Goal: Information Seeking & Learning: Learn about a topic

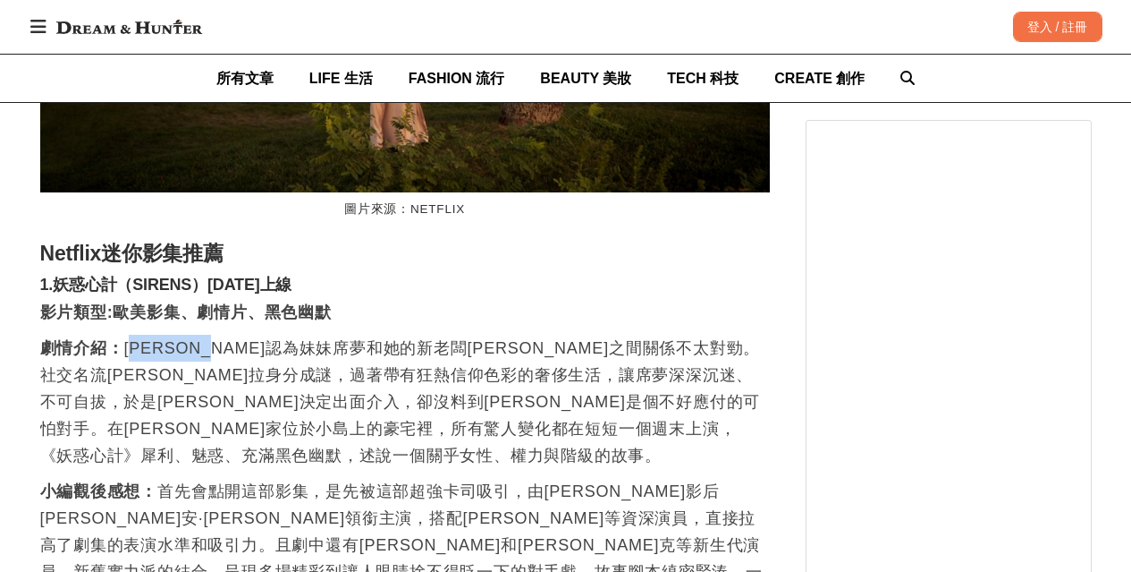
scroll to position [0, 1460]
drag, startPoint x: 132, startPoint y: 346, endPoint x: 551, endPoint y: 349, distance: 418.6
click at [551, 349] on p "劇情介紹： [PERSON_NAME]認為妹妹席夢和她的新老闆米[PERSON_NAME]之間關係不太對勁。社交名流[PERSON_NAME]拉身分成謎，過著…" at bounding box center [405, 402] width 730 height 134
click at [541, 381] on p "劇情介紹： [PERSON_NAME]認為妹妹席夢和她的新老闆米[PERSON_NAME]之間關係不太對勁。社交名流[PERSON_NAME]拉身分成謎，過著…" at bounding box center [405, 402] width 730 height 134
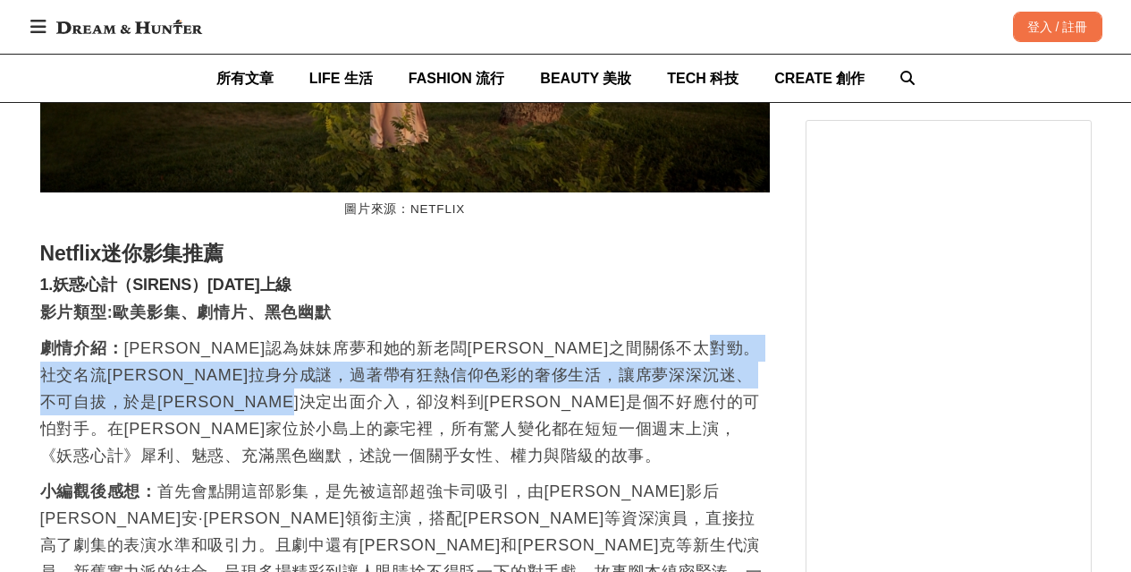
scroll to position [0, 2190]
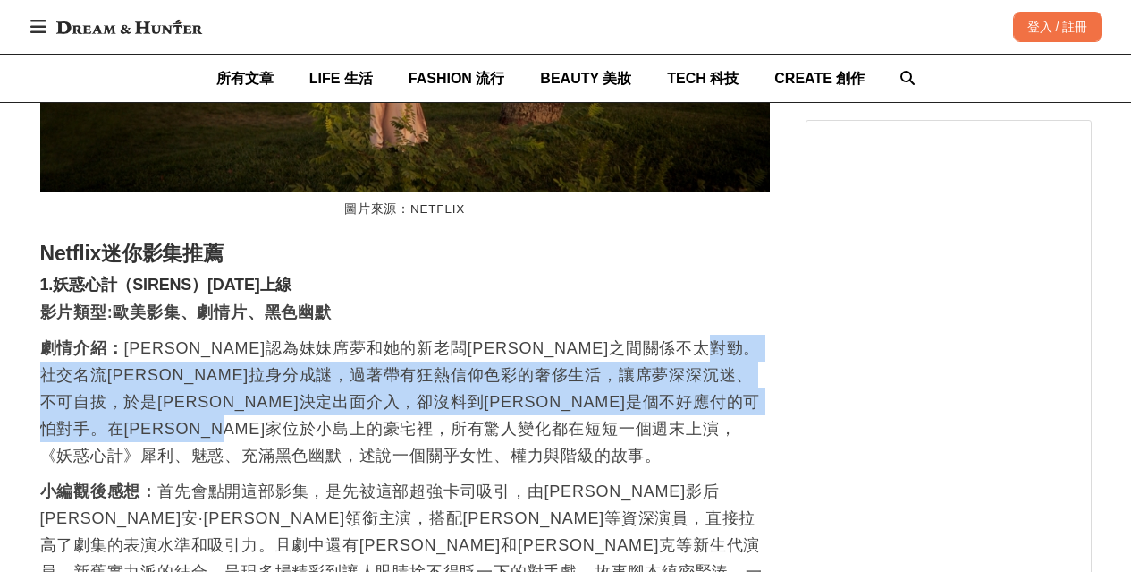
drag, startPoint x: 135, startPoint y: 386, endPoint x: 678, endPoint y: 442, distance: 545.7
click at [635, 443] on p "劇情介紹： [PERSON_NAME]認為妹妹席夢和她的新老闆米[PERSON_NAME]之間關係不太對勁。社交名流[PERSON_NAME]拉身分成謎，過著…" at bounding box center [405, 402] width 730 height 134
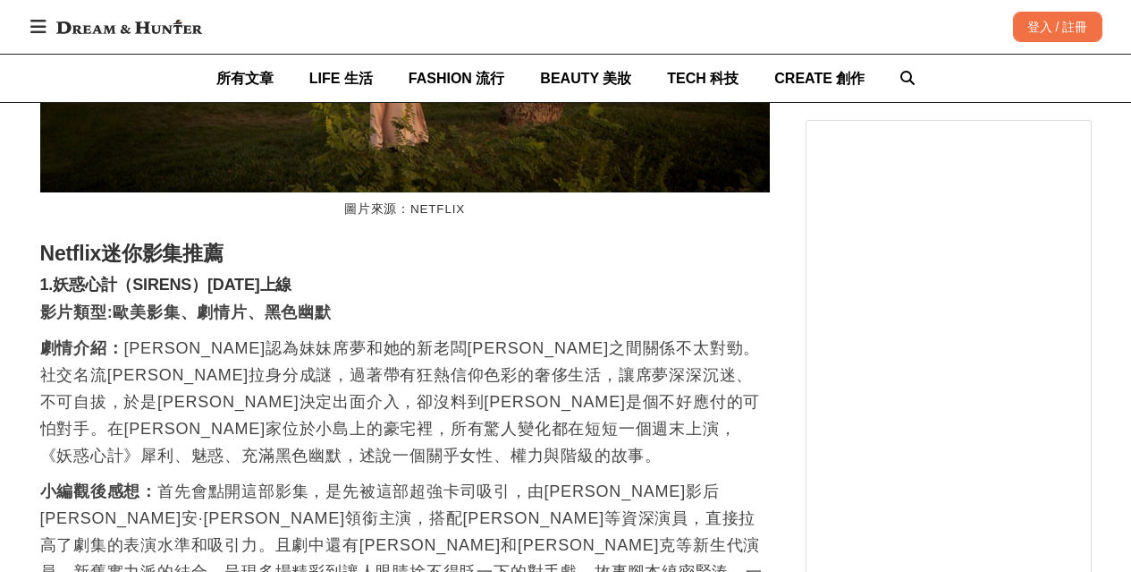
click at [678, 442] on p "劇情介紹： [PERSON_NAME]認為妹妹席夢和她的新老闆米[PERSON_NAME]之間關係不太對勁。社交名流[PERSON_NAME]拉身分成謎，過著…" at bounding box center [405, 402] width 730 height 134
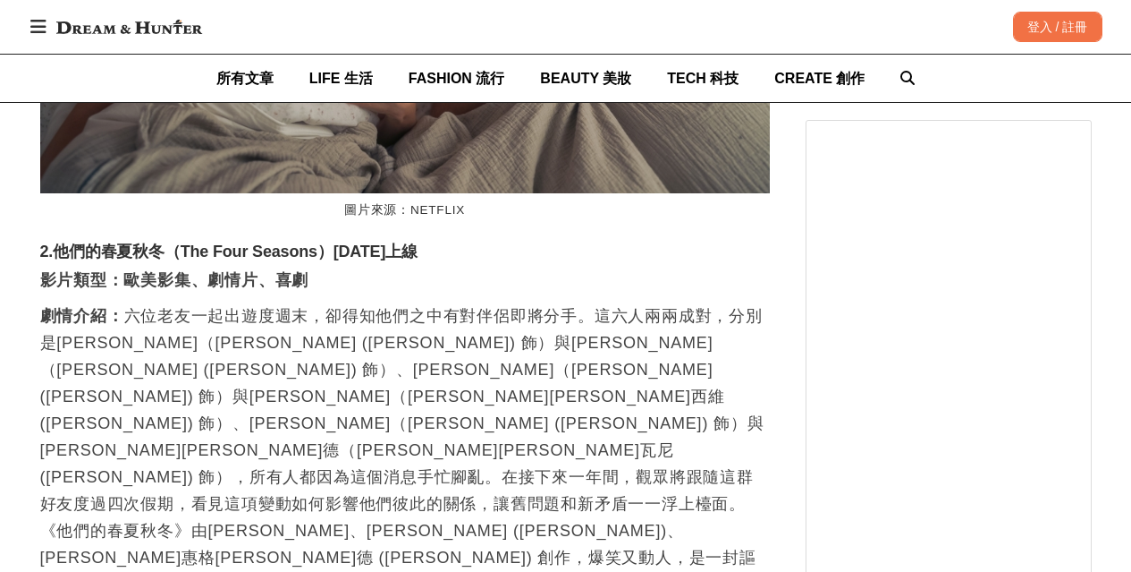
scroll to position [0, 1460]
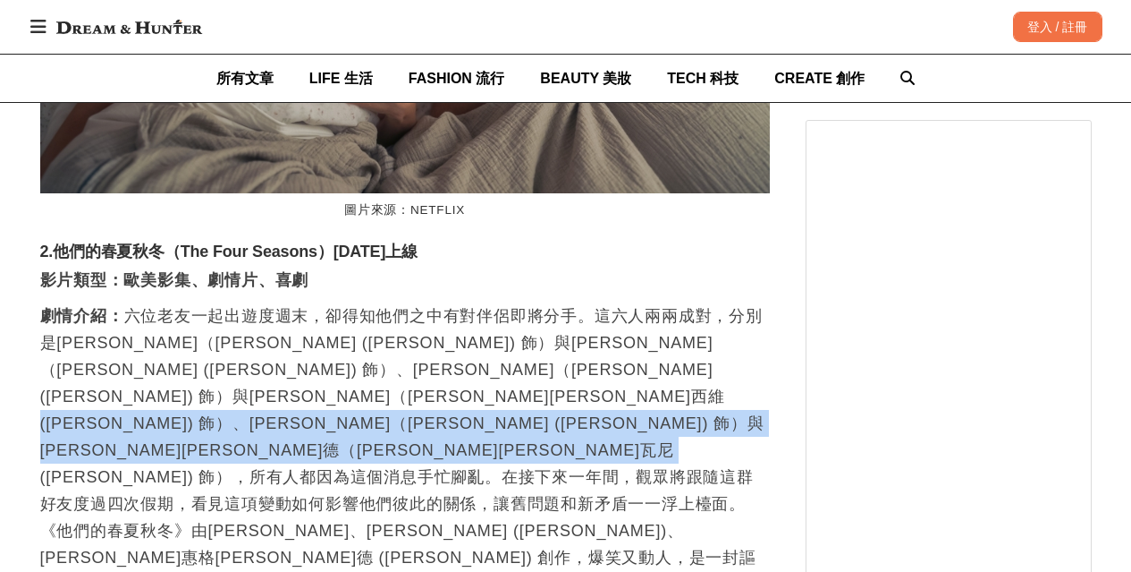
drag, startPoint x: 97, startPoint y: 377, endPoint x: 456, endPoint y: 432, distance: 362.8
click at [445, 432] on p "劇情介紹： 六位老友一起出遊度週末，卻得知他們之中有對伴侶即將分手。這六人兩兩成對，分別是[PERSON_NAME]（[PERSON_NAME] ([PERS…" at bounding box center [405, 449] width 730 height 295
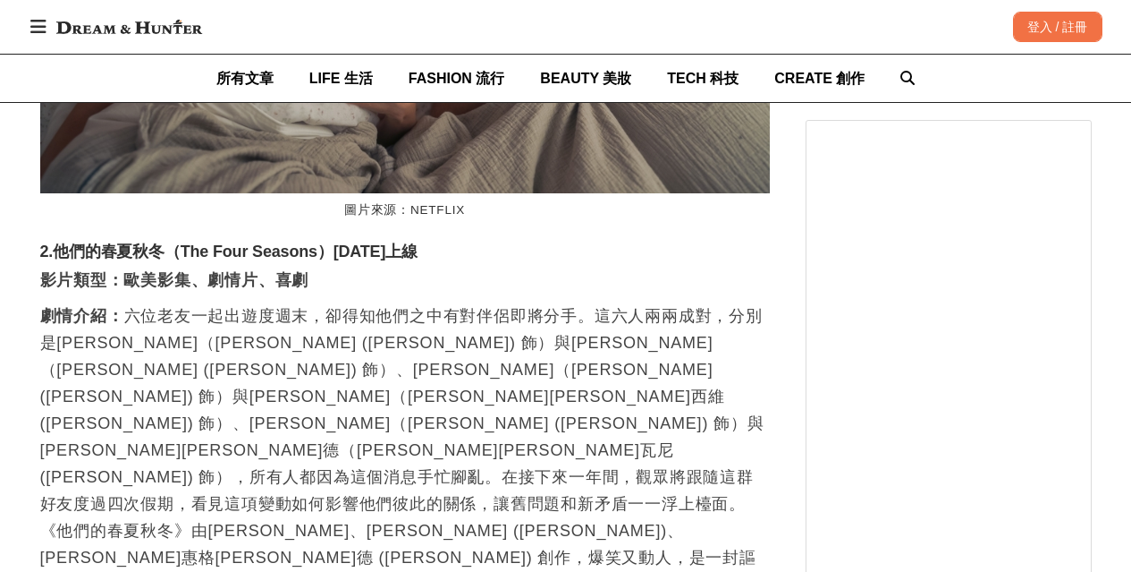
click at [481, 432] on p "劇情介紹： 六位老友一起出遊度週末，卻得知他們之中有對伴侶即將分手。這六人兩兩成對，分別是[PERSON_NAME]（[PERSON_NAME] ([PERS…" at bounding box center [405, 449] width 730 height 295
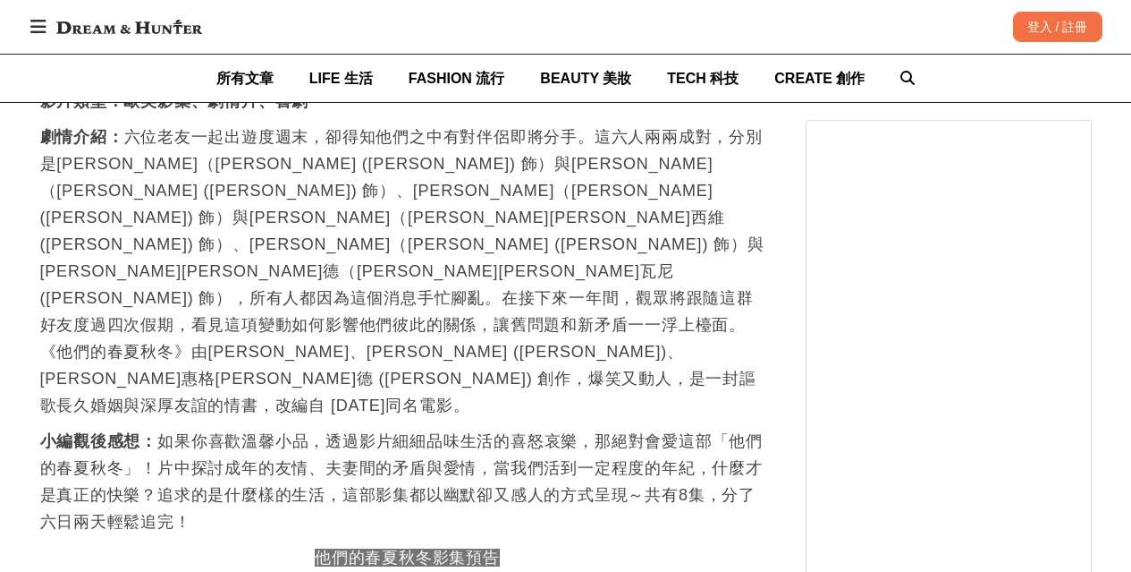
scroll to position [7781, 0]
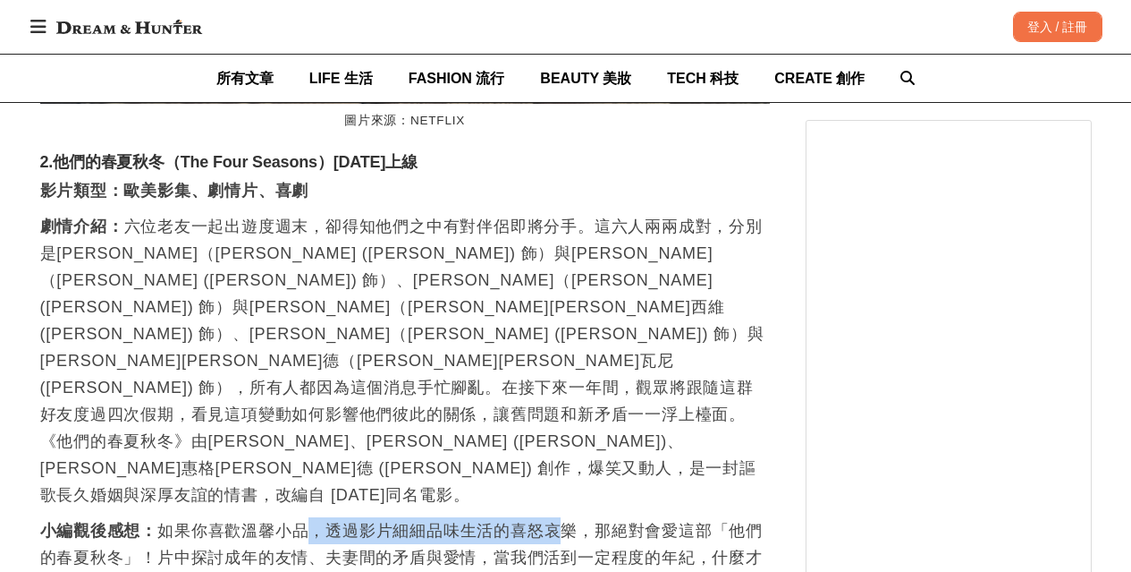
drag, startPoint x: 313, startPoint y: 397, endPoint x: 559, endPoint y: 397, distance: 246.0
click at [559, 517] on p "小編觀後感想： 如果你喜歡溫馨小品，透過影片細細品味生活的喜怒哀樂，那絕對會愛這部「他們的春夏秋冬」！片中探討成年的友情、夫妻間的矛盾與愛情，當我們活到一定程…" at bounding box center [405, 570] width 730 height 107
click at [95, 517] on p "小編觀後感想： 如果你喜歡溫馨小品，透過影片細細品味生活的喜怒哀樂，那絕對會愛這部「他們的春夏秋冬」！片中探討成年的友情、夫妻間的矛盾與愛情，當我們活到一定程…" at bounding box center [405, 570] width 730 height 107
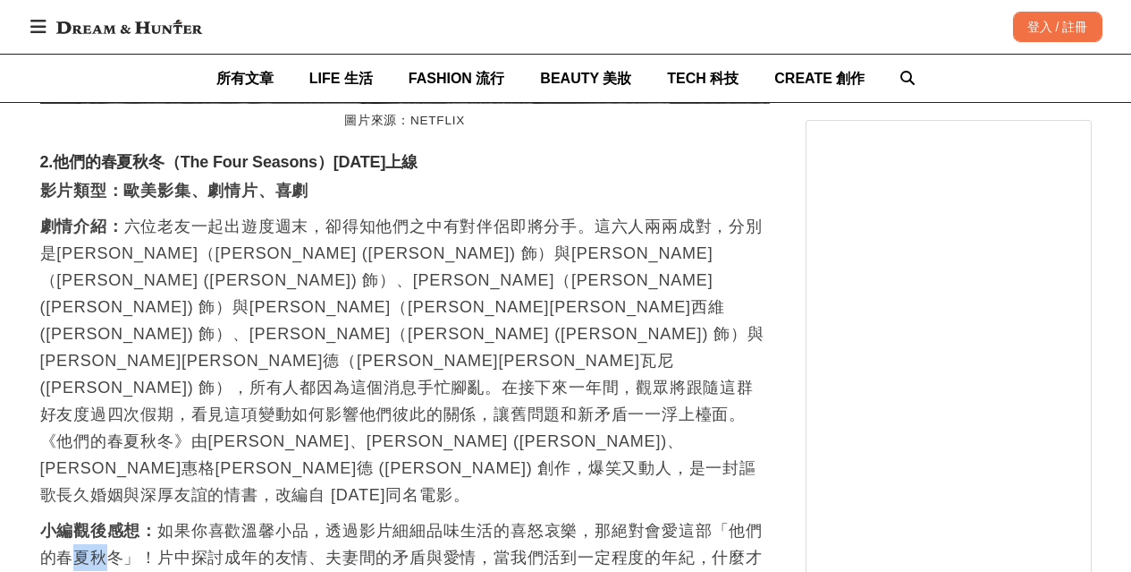
scroll to position [0, 0]
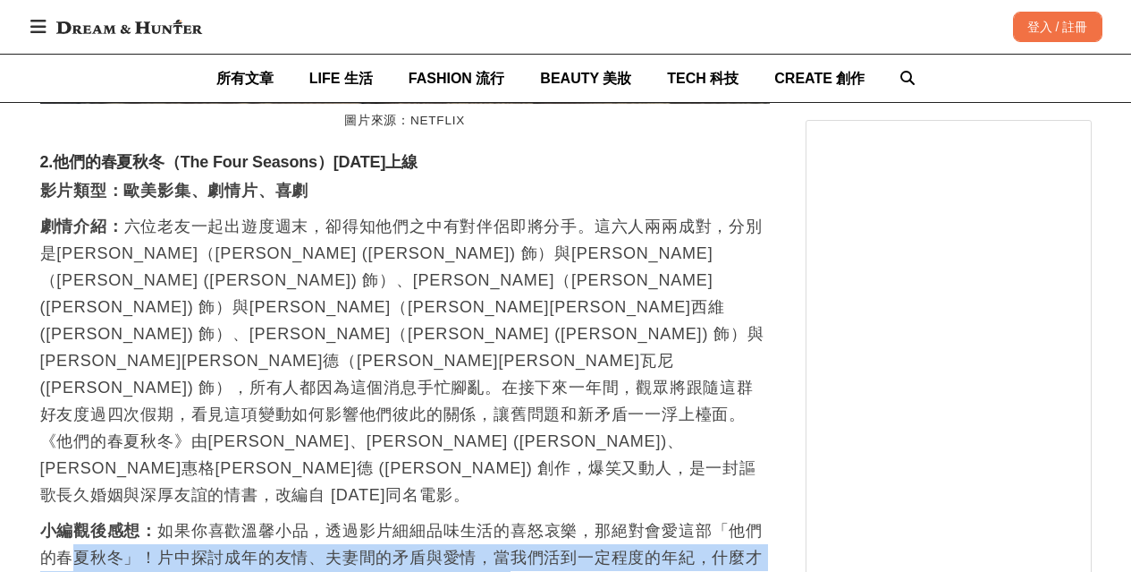
drag, startPoint x: 82, startPoint y: 435, endPoint x: 513, endPoint y: 453, distance: 430.6
click at [513, 517] on p "小編觀後感想： 如果你喜歡溫馨小品，透過影片細細品味生活的喜怒哀樂，那絕對會愛這部「他們的春夏秋冬」！片中探討成年的友情、夫妻間的矛盾與愛情，當我們活到一定程…" at bounding box center [405, 570] width 730 height 107
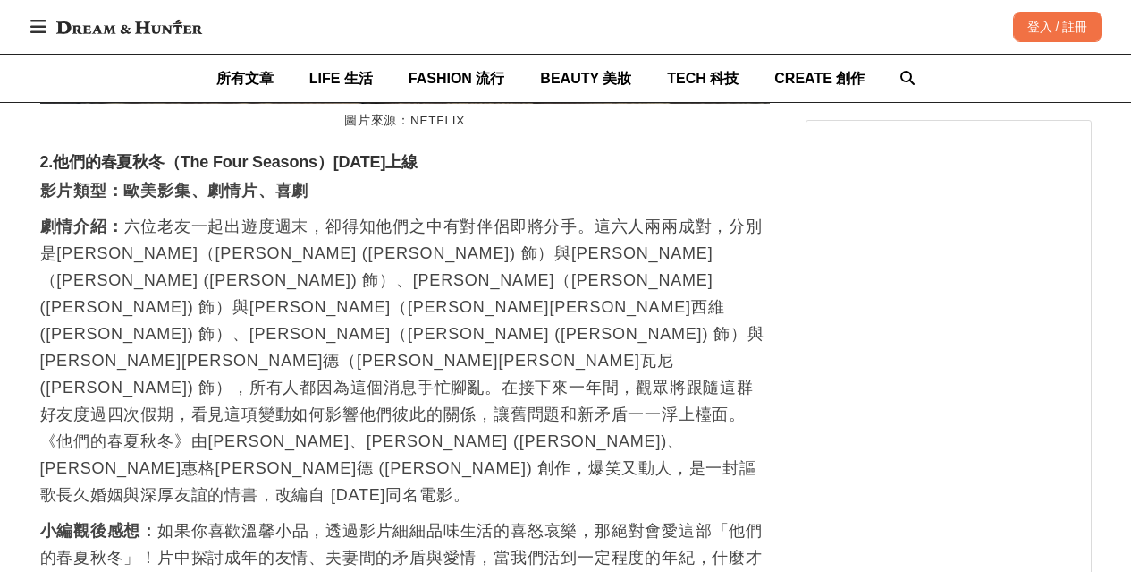
click at [594, 517] on p "小編觀後感想： 如果你喜歡溫馨小品，透過影片細細品味生活的喜怒哀樂，那絕對會愛這部「他們的春夏秋冬」！片中探討成年的友情、夫妻間的矛盾與愛情，當我們活到一定程…" at bounding box center [405, 570] width 730 height 107
